Goal: Task Accomplishment & Management: Use online tool/utility

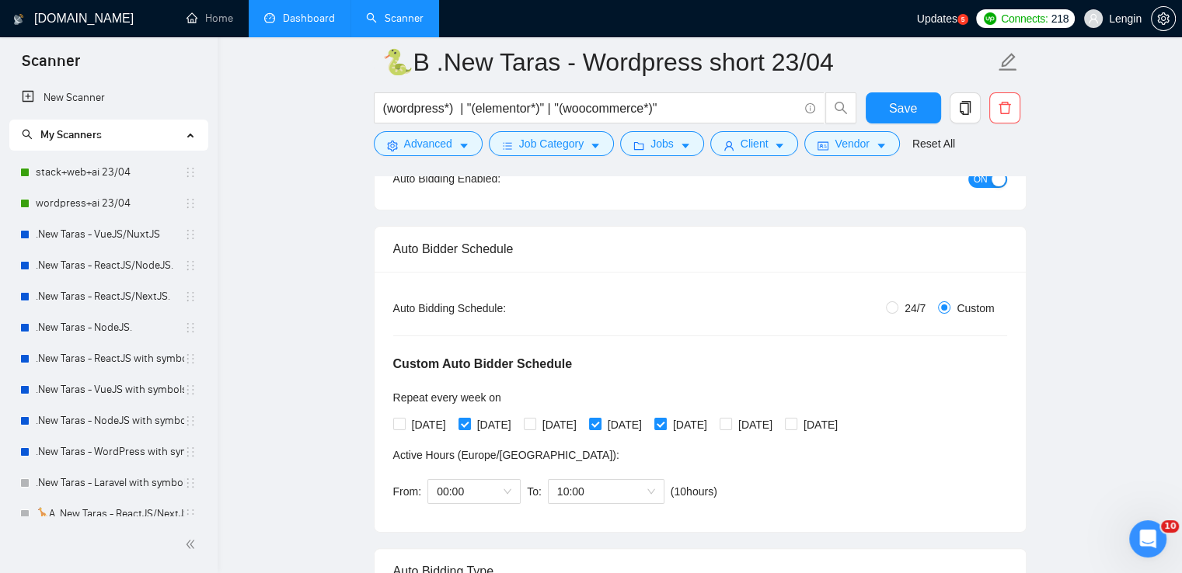
click at [325, 25] on link "Dashboard" at bounding box center [299, 18] width 71 height 13
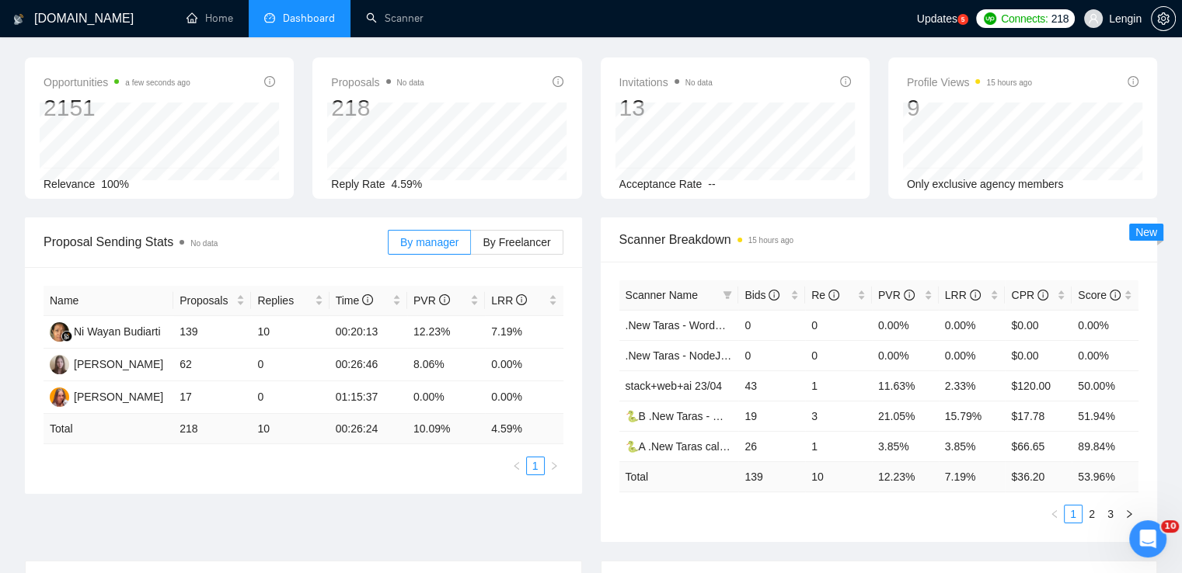
scroll to position [55, 0]
click at [388, 13] on link "Scanner" at bounding box center [394, 18] width 57 height 13
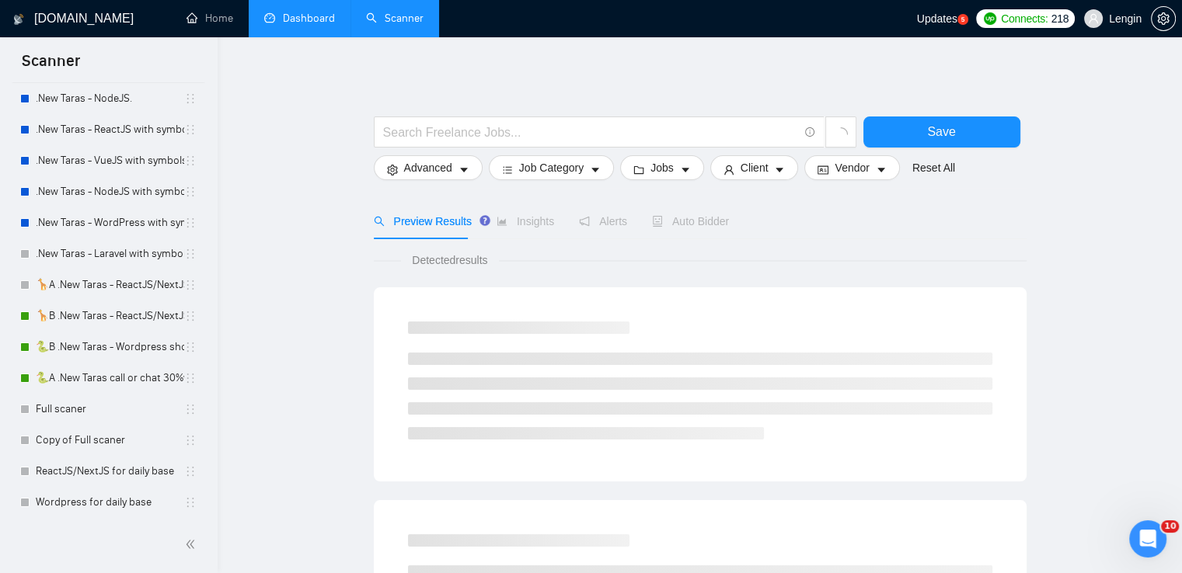
scroll to position [235, 0]
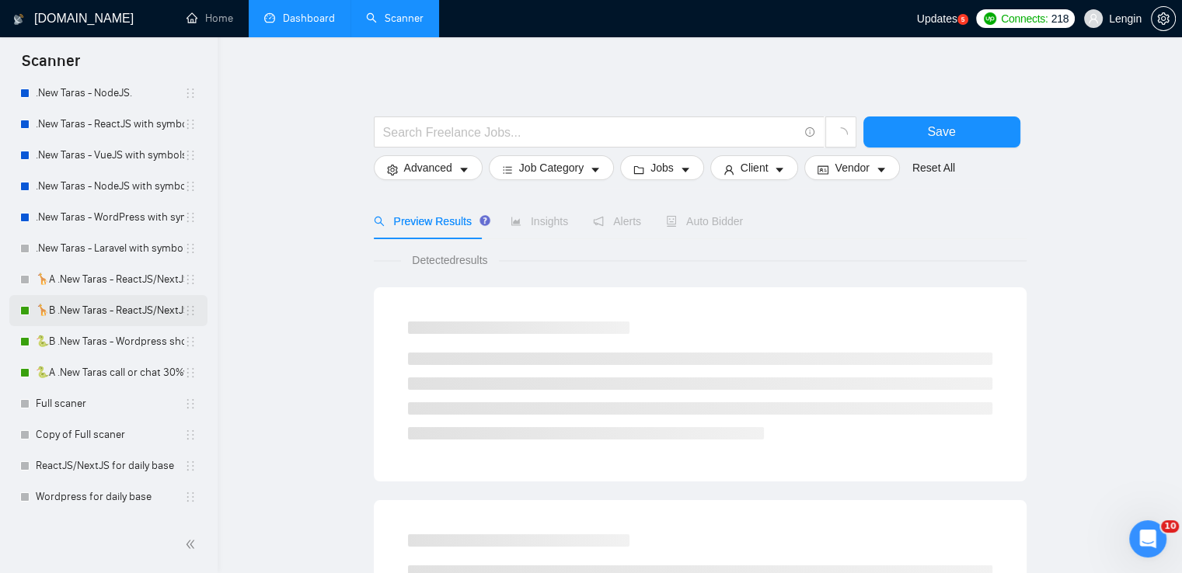
click at [76, 302] on link "🦒B .New Taras - ReactJS/NextJS rel exp 23/04" at bounding box center [110, 310] width 148 height 31
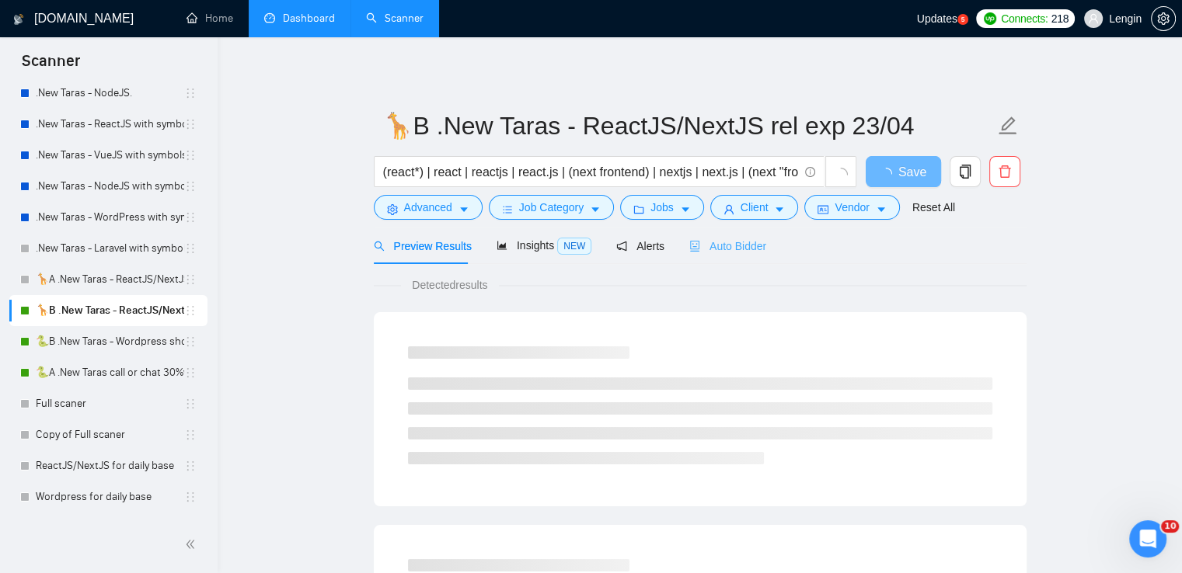
click at [712, 259] on div "Auto Bidder" at bounding box center [727, 246] width 77 height 37
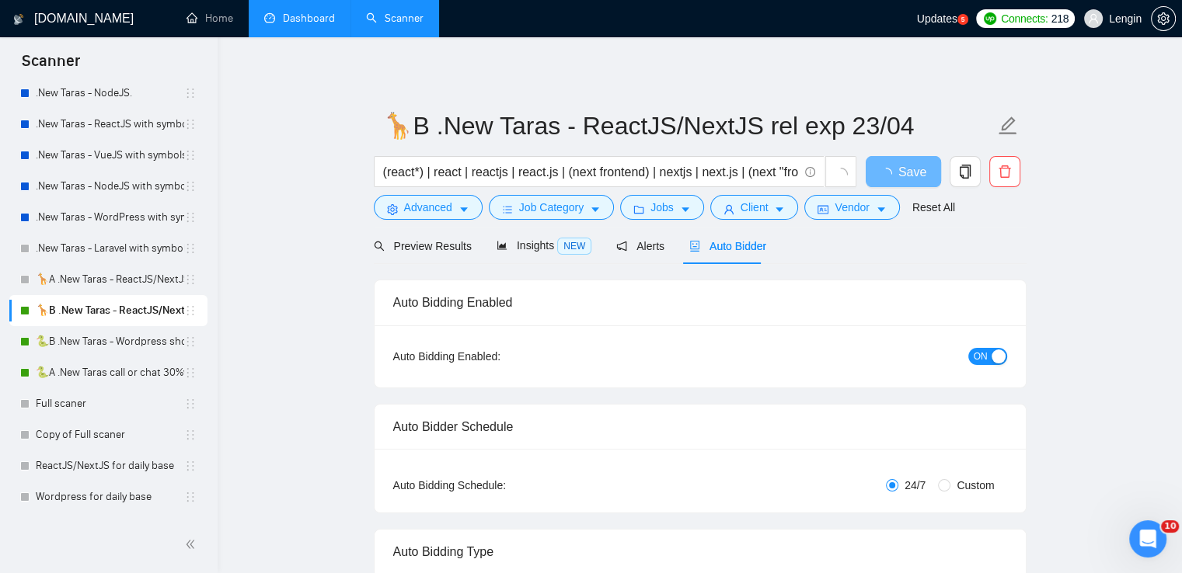
radio input "false"
radio input "true"
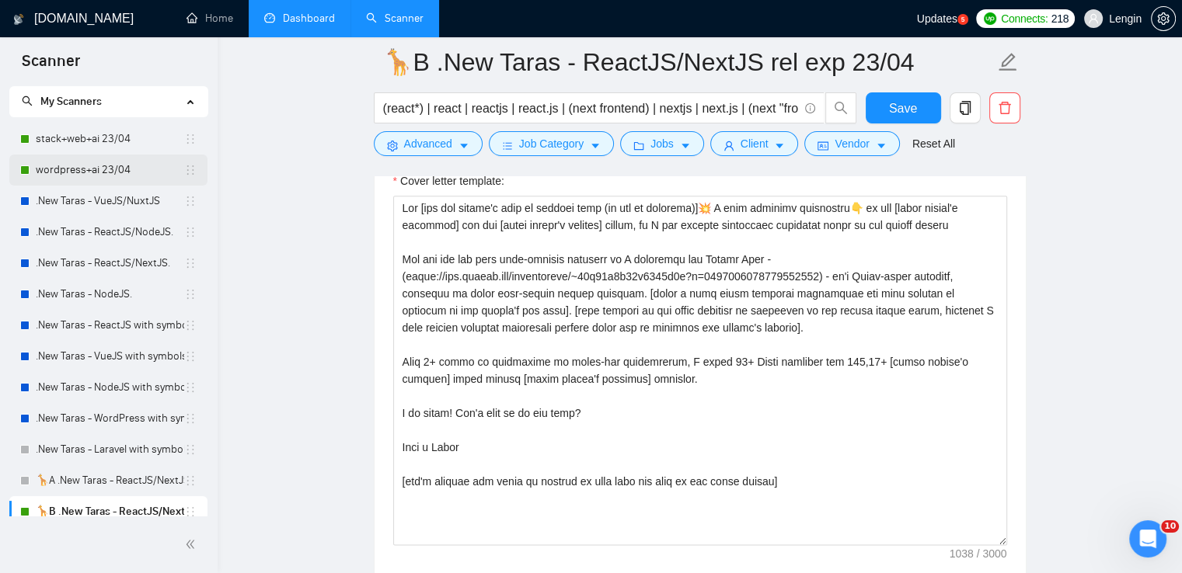
scroll to position [33, 0]
click at [106, 143] on link "stack+web+ai 23/04" at bounding box center [110, 139] width 148 height 31
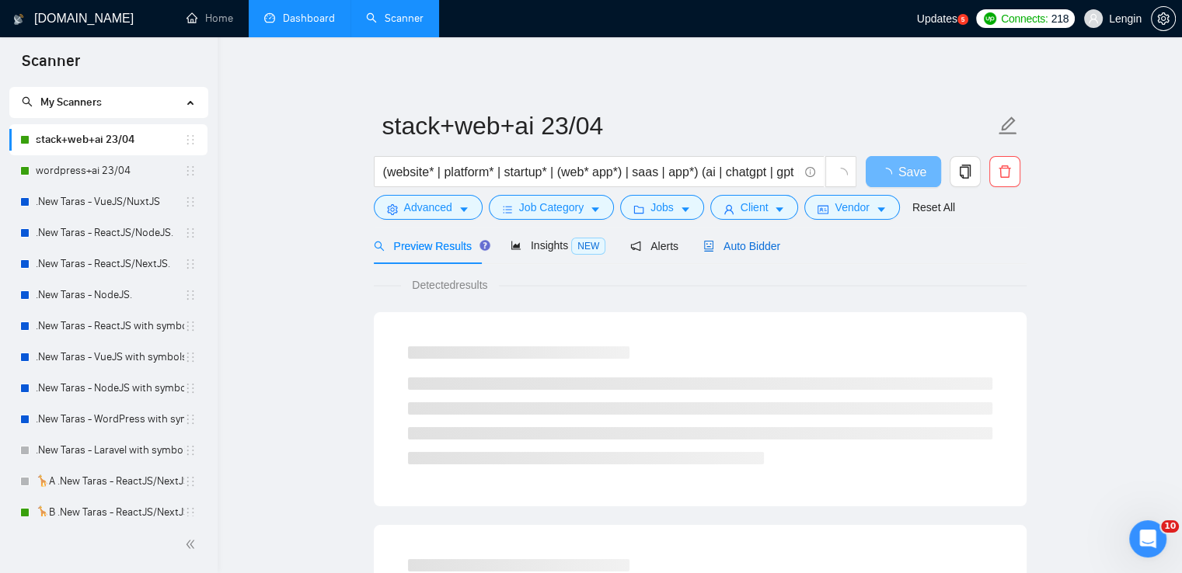
click at [719, 248] on span "Auto Bidder" at bounding box center [741, 246] width 77 height 12
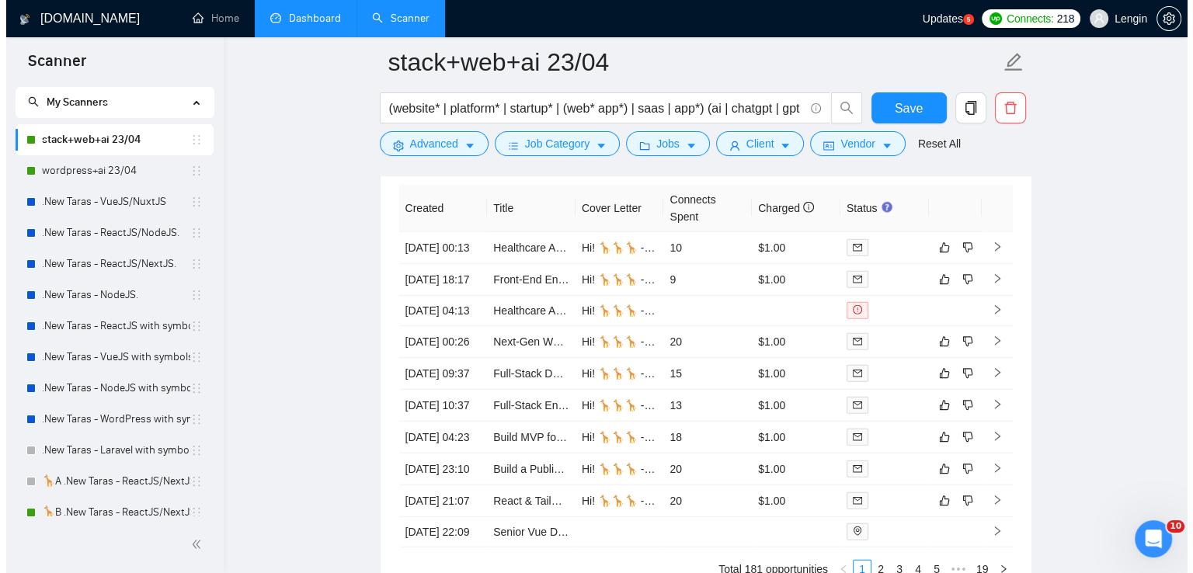
scroll to position [4126, 0]
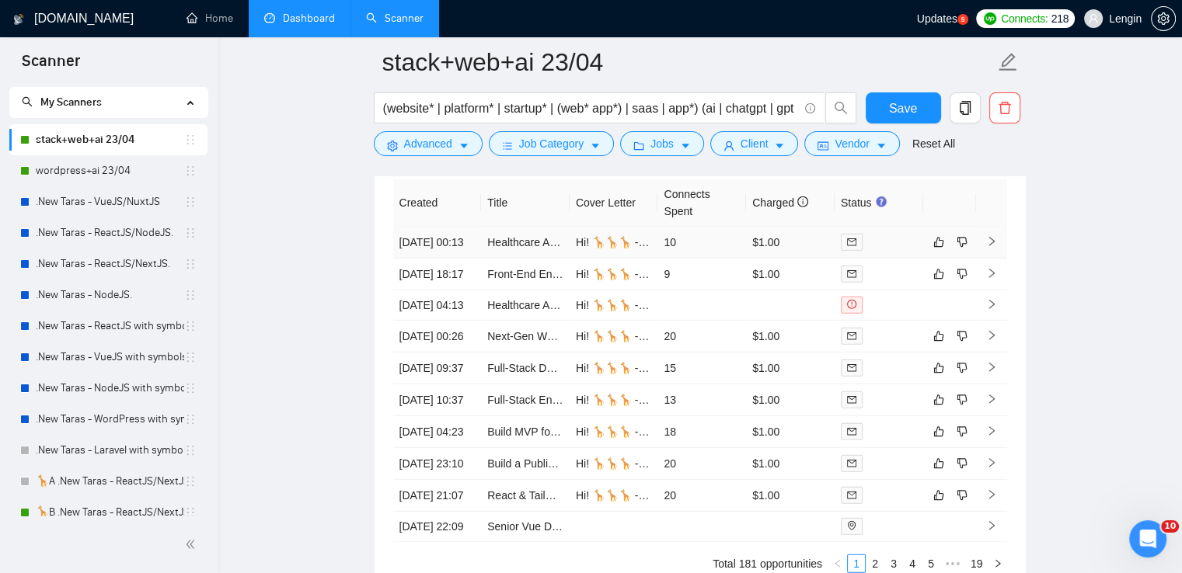
click at [542, 259] on td "Healthcare AI tool aggregator website development" at bounding box center [525, 243] width 89 height 32
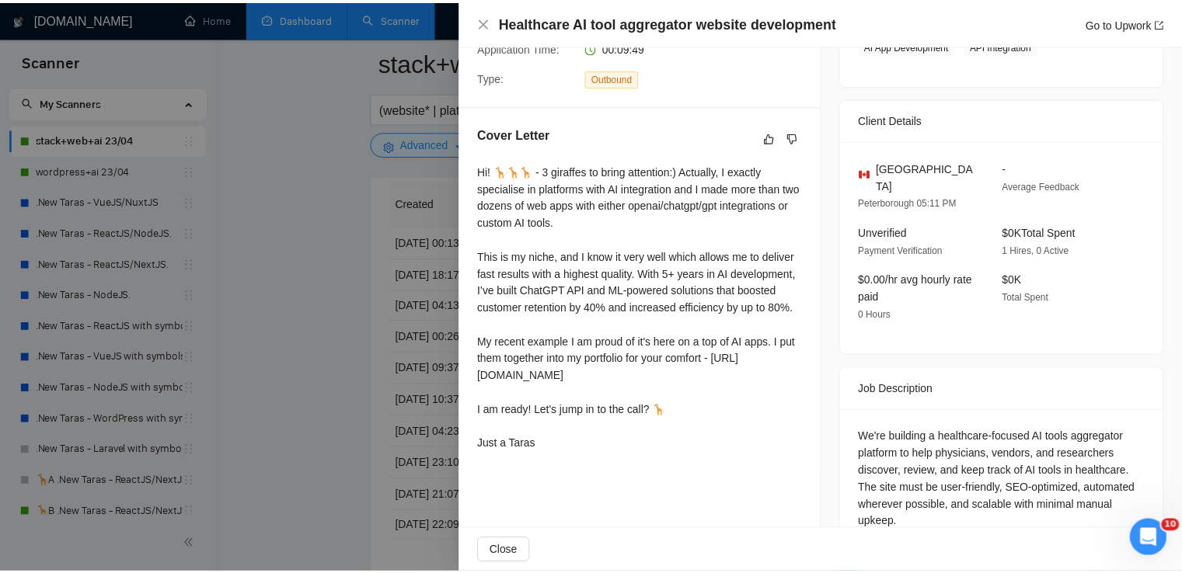
scroll to position [326, 0]
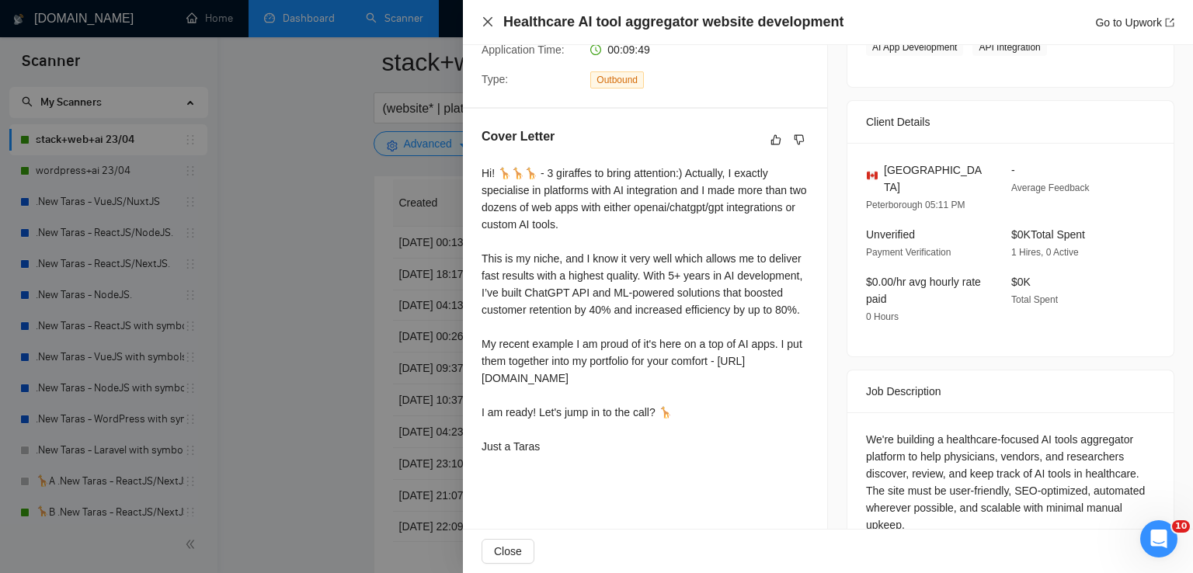
click at [486, 26] on icon "close" at bounding box center [488, 22] width 12 height 12
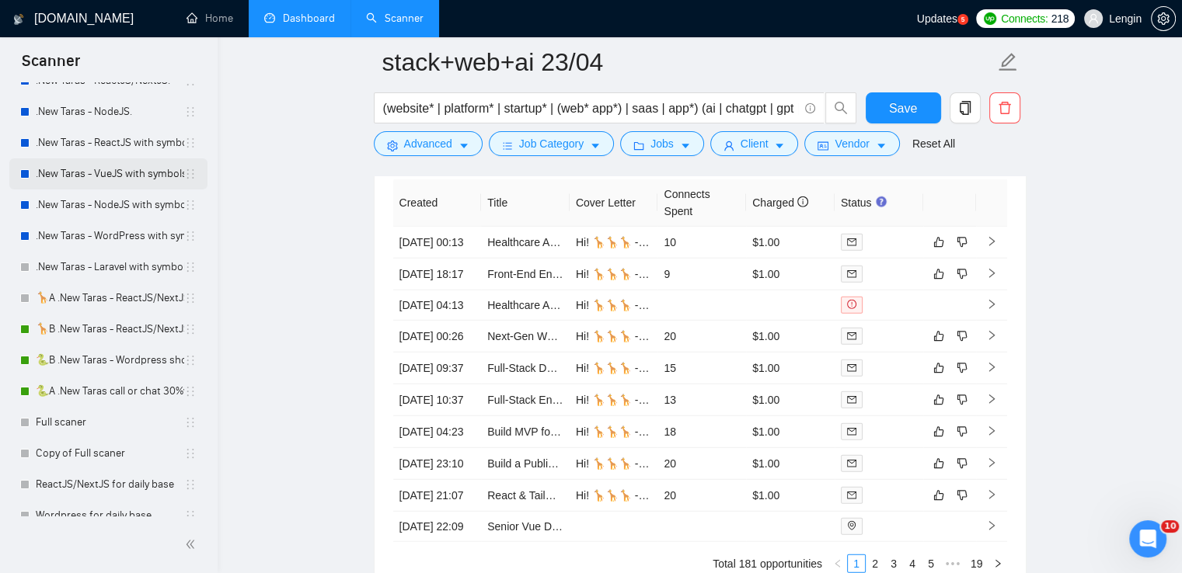
scroll to position [236, 0]
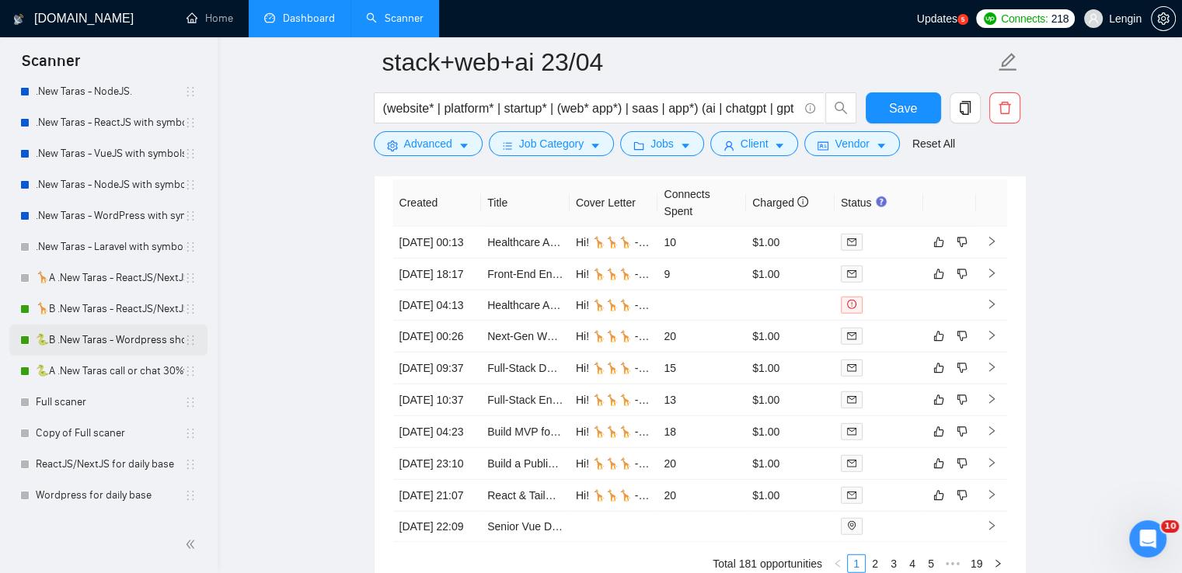
click at [120, 336] on link "🐍B .New Taras - Wordpress short 23/04" at bounding box center [110, 340] width 148 height 31
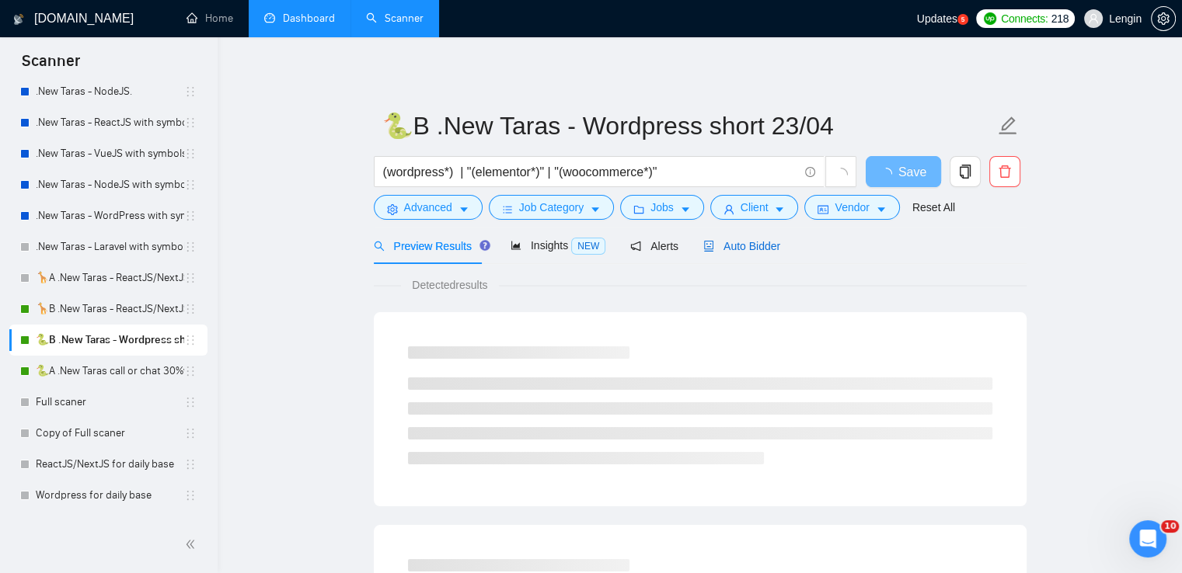
click at [734, 251] on span "Auto Bidder" at bounding box center [741, 246] width 77 height 12
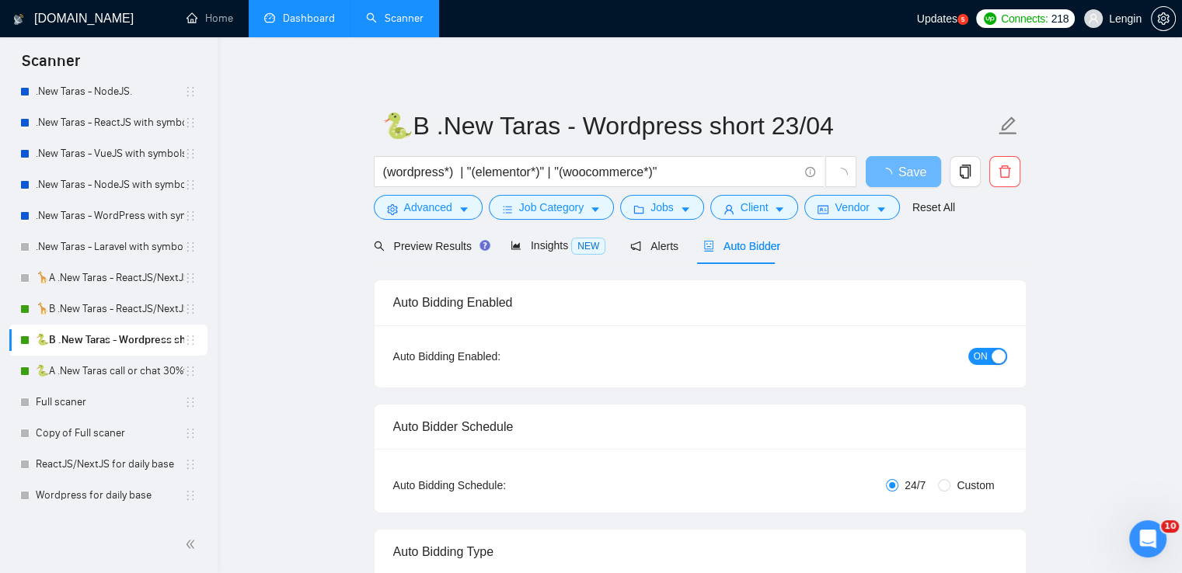
radio input "false"
radio input "true"
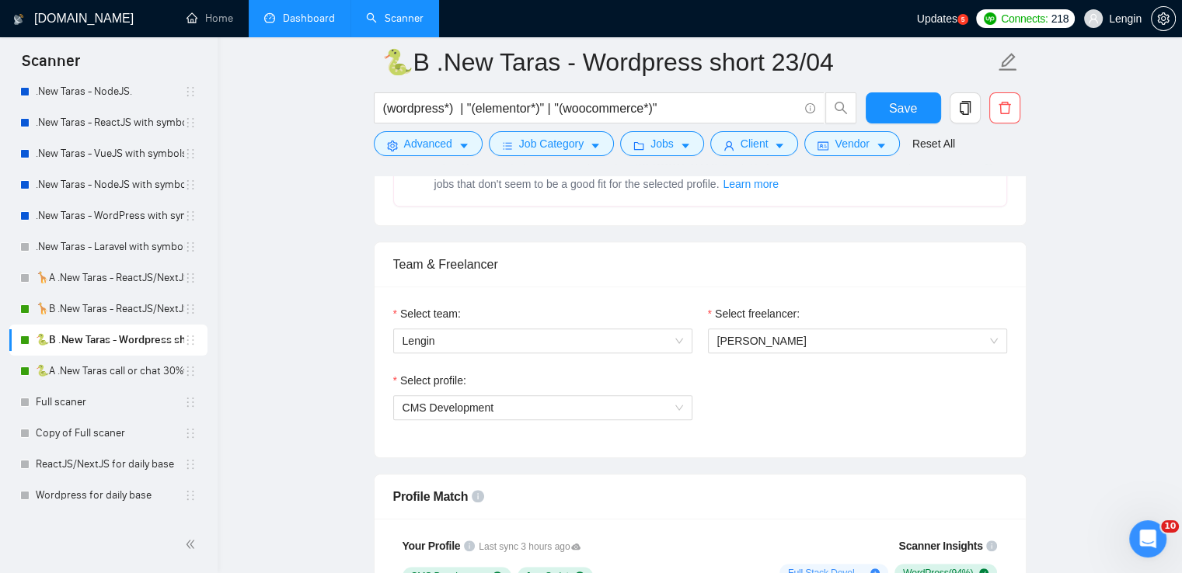
scroll to position [746, 0]
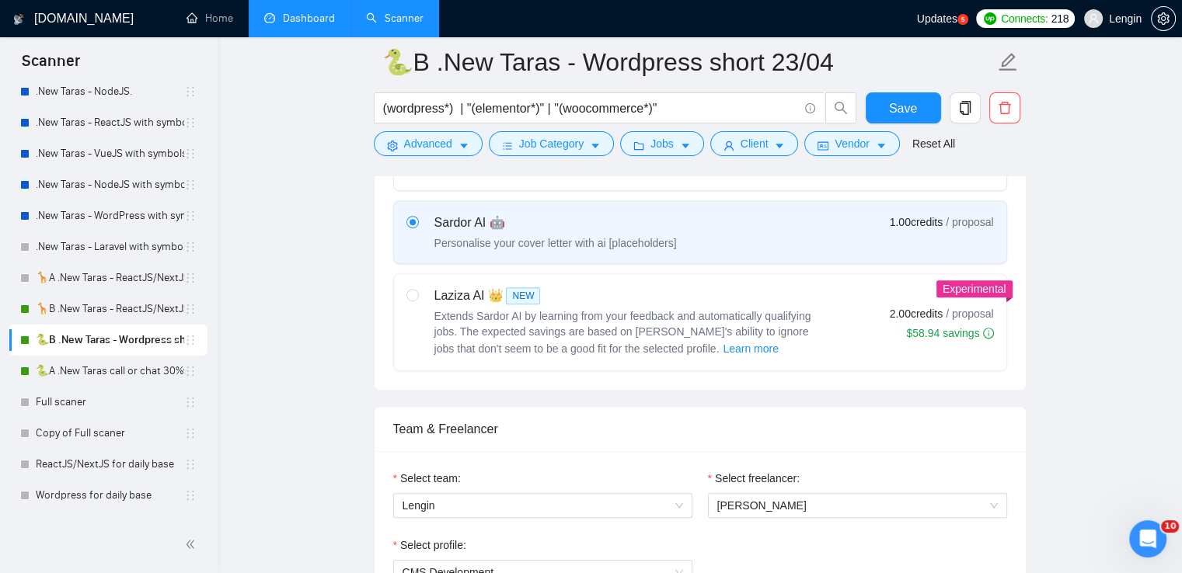
click at [326, 12] on link "Dashboard" at bounding box center [299, 18] width 71 height 13
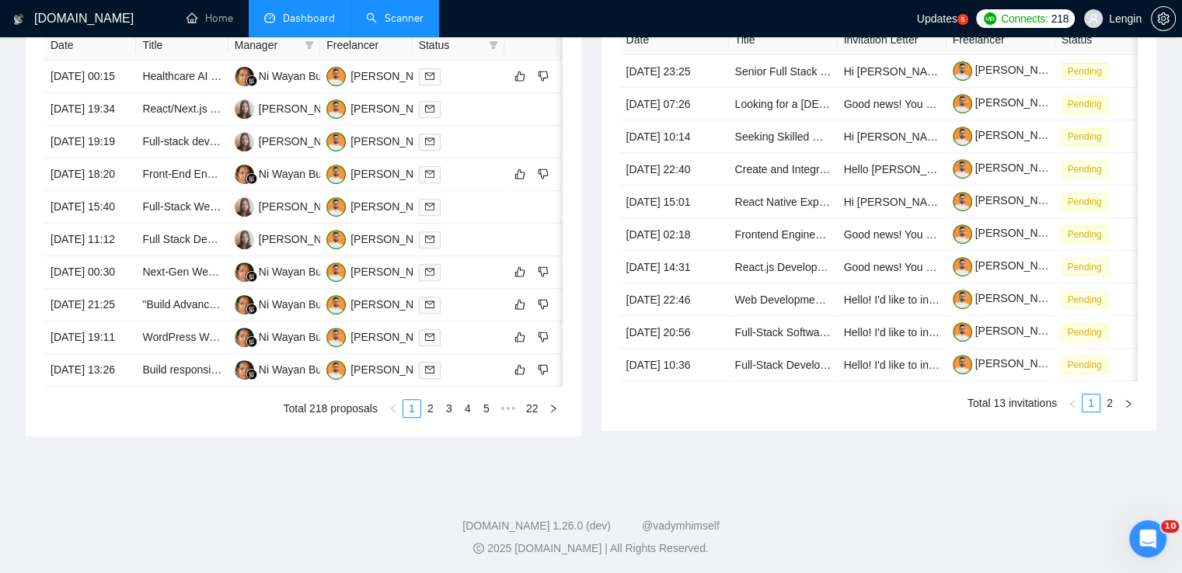
scroll to position [663, 0]
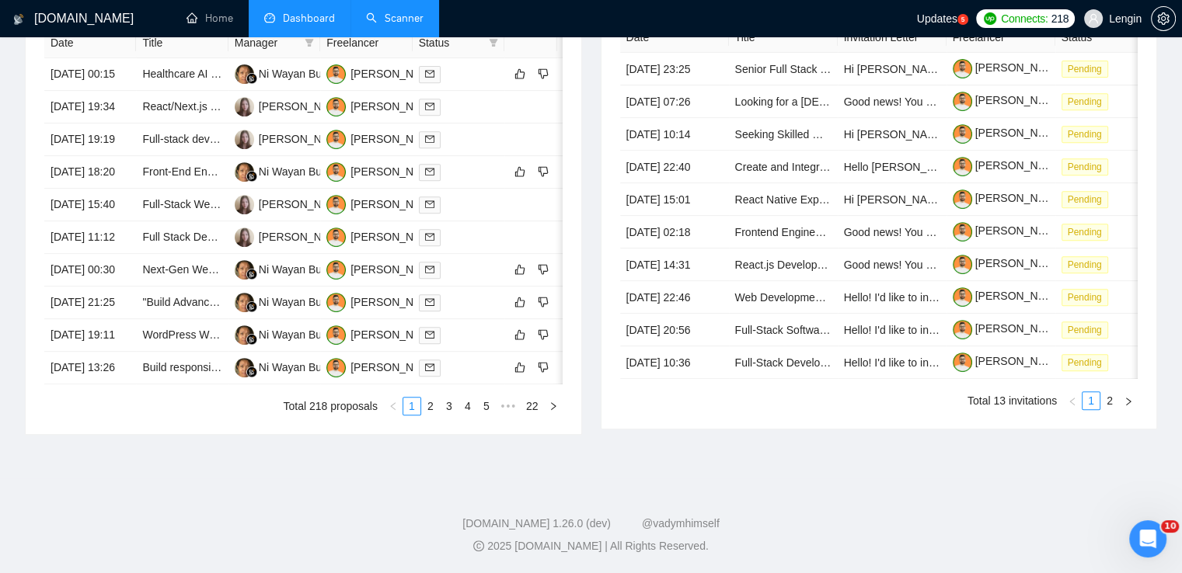
click at [416, 12] on link "Scanner" at bounding box center [394, 18] width 57 height 13
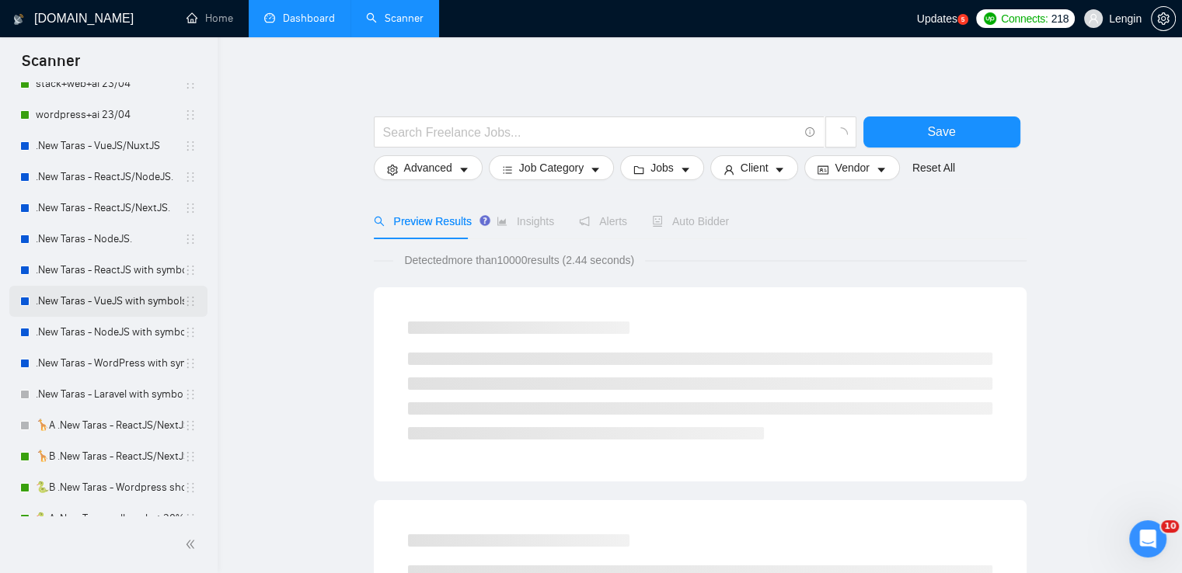
scroll to position [192, 0]
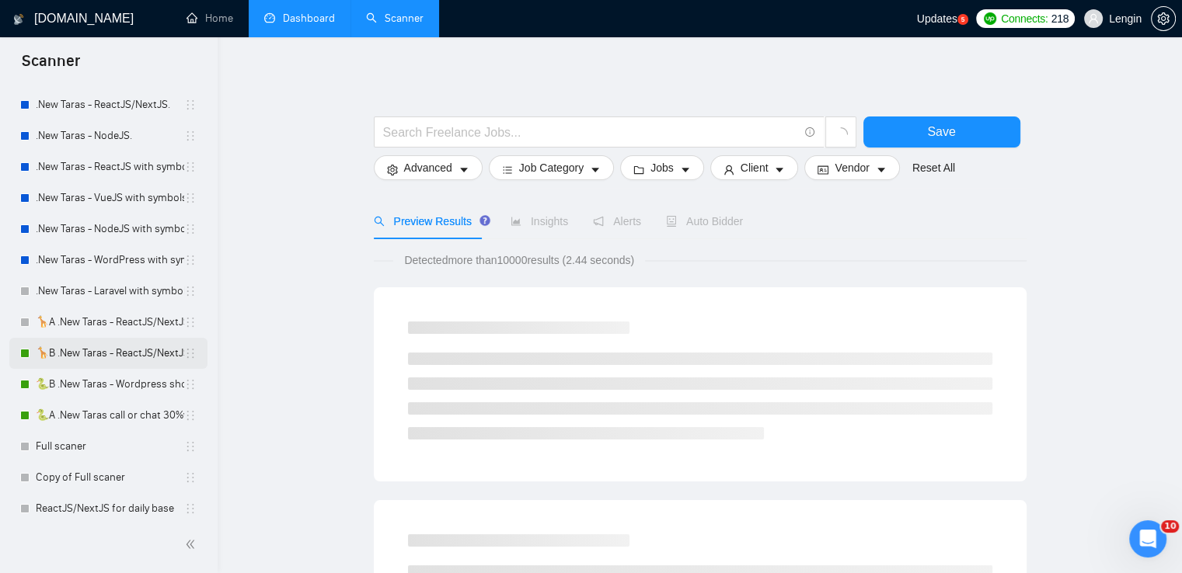
click at [107, 360] on link "🦒B .New Taras - ReactJS/NextJS rel exp 23/04" at bounding box center [110, 353] width 148 height 31
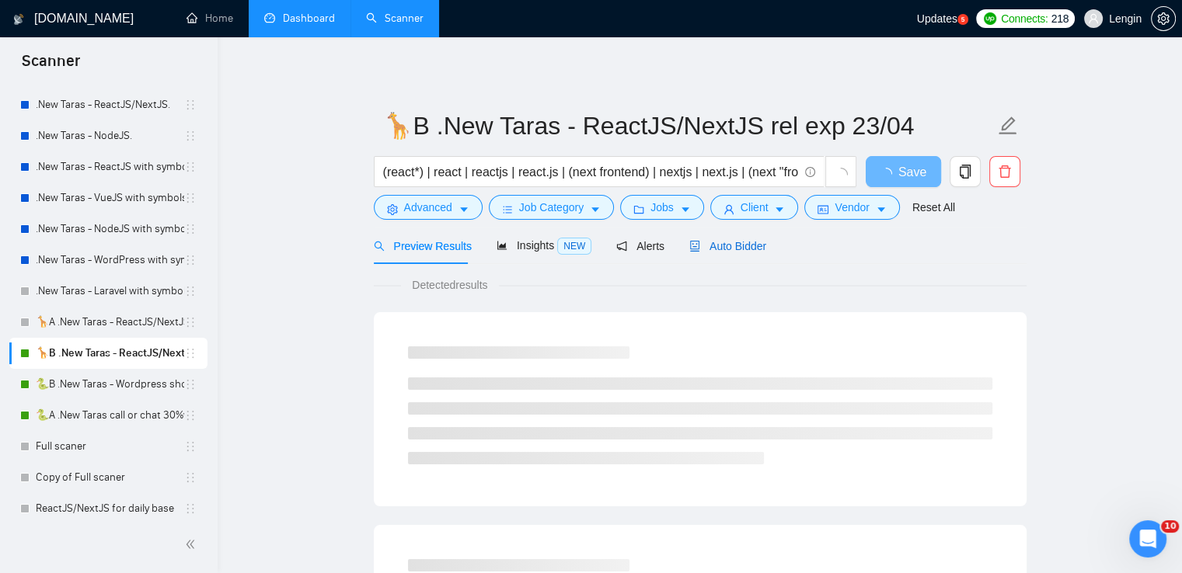
click at [746, 246] on span "Auto Bidder" at bounding box center [727, 246] width 77 height 12
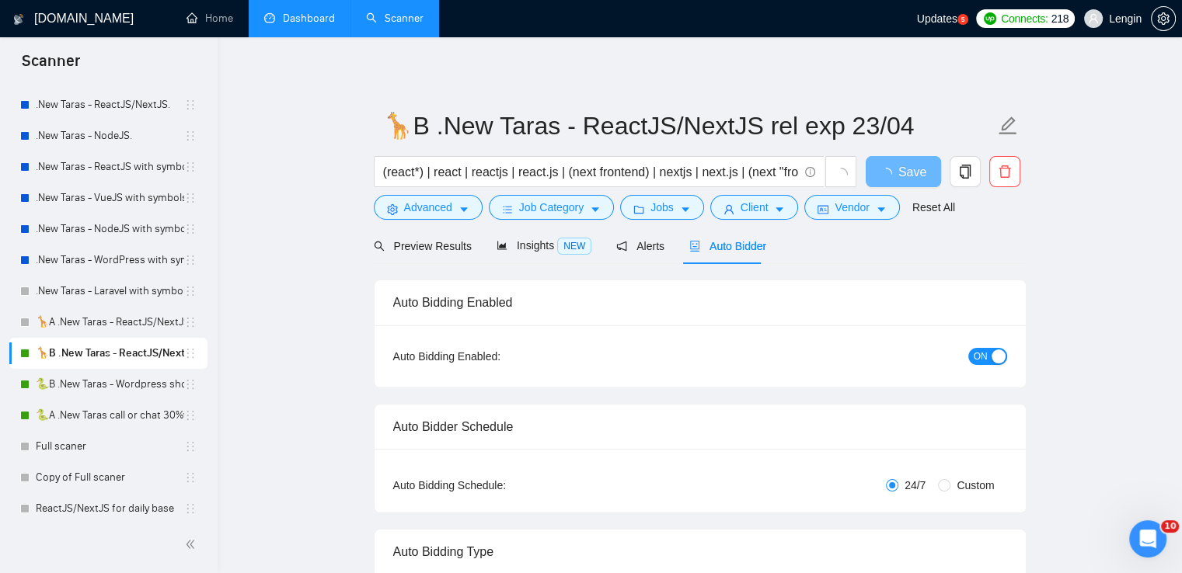
radio input "false"
radio input "true"
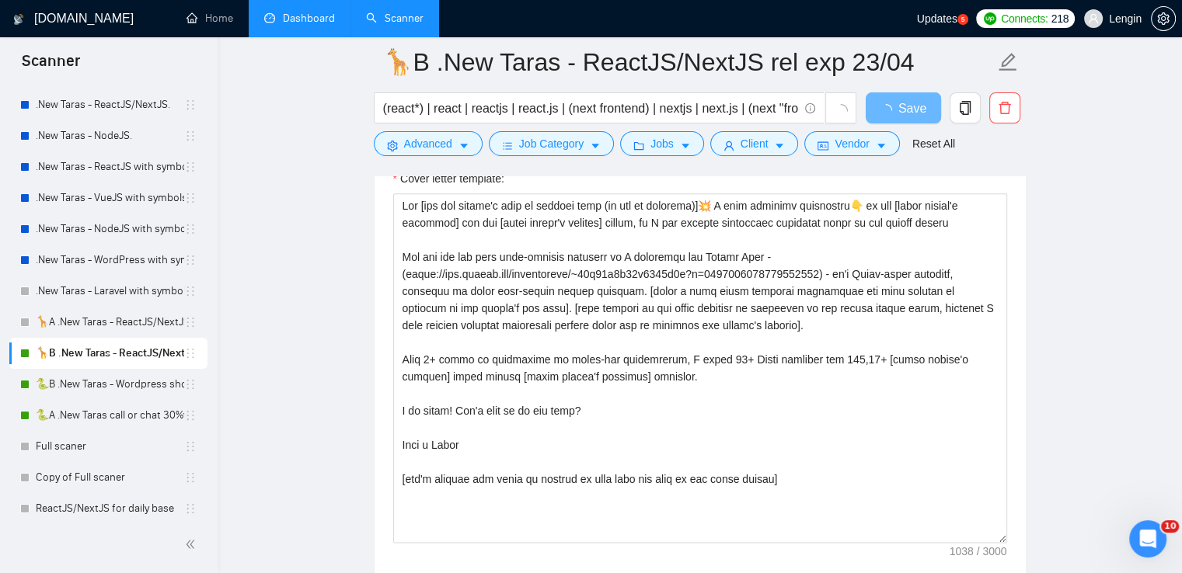
scroll to position [2009, 0]
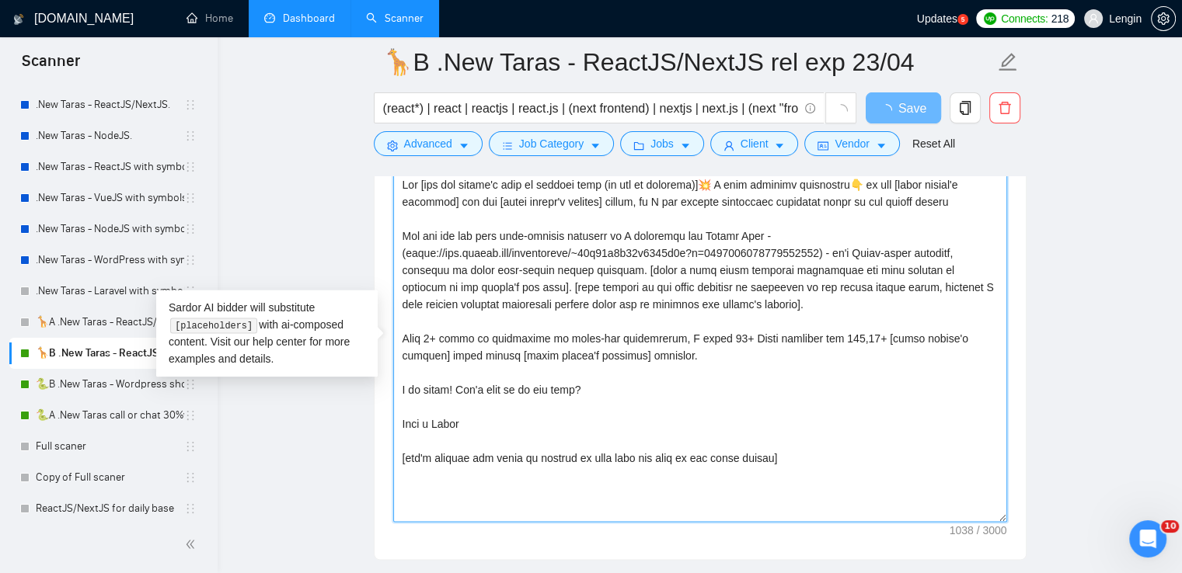
drag, startPoint x: 667, startPoint y: 333, endPoint x: 846, endPoint y: 334, distance: 179.5
click at [846, 334] on textarea "Cover letter template:" at bounding box center [700, 347] width 614 height 350
